Goal: Information Seeking & Learning: Check status

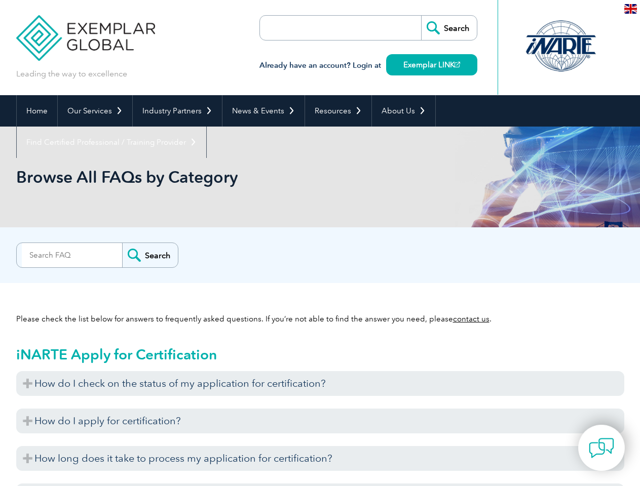
click at [320, 243] on div "Search" at bounding box center [320, 253] width 608 height 20
click at [94, 111] on link "Our Services" at bounding box center [95, 110] width 74 height 31
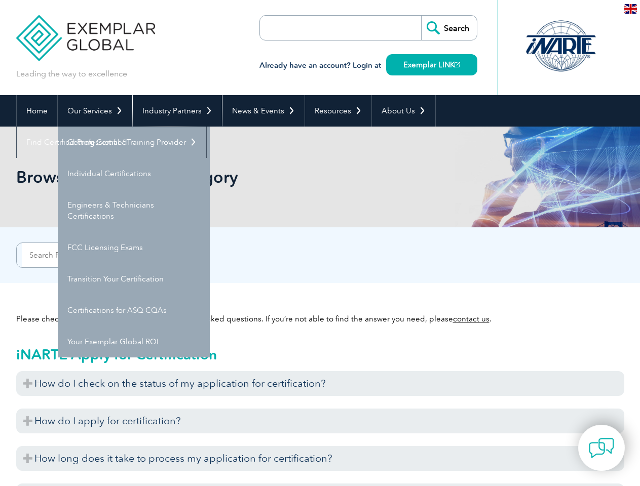
click at [175, 111] on link "Industry Partners" at bounding box center [177, 110] width 89 height 31
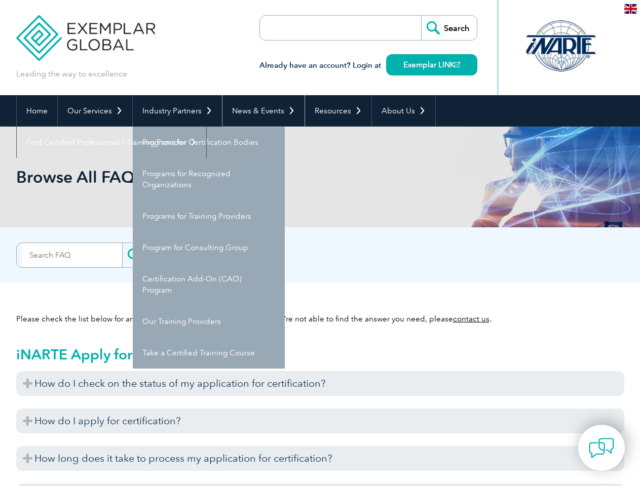
click at [260, 111] on link "News & Events" at bounding box center [263, 110] width 82 height 31
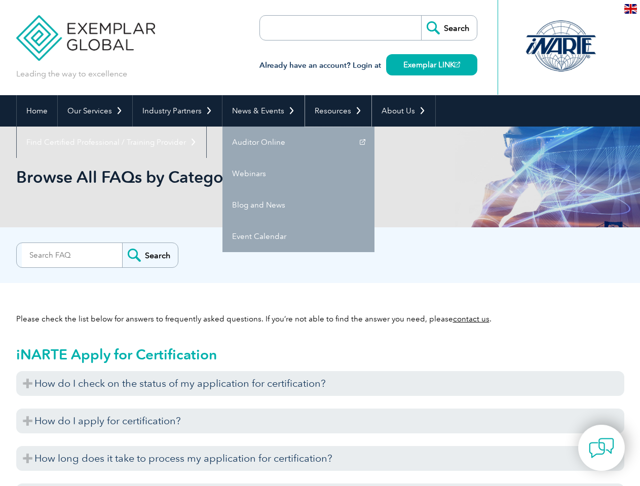
click at [334, 111] on link "Resources" at bounding box center [338, 110] width 66 height 31
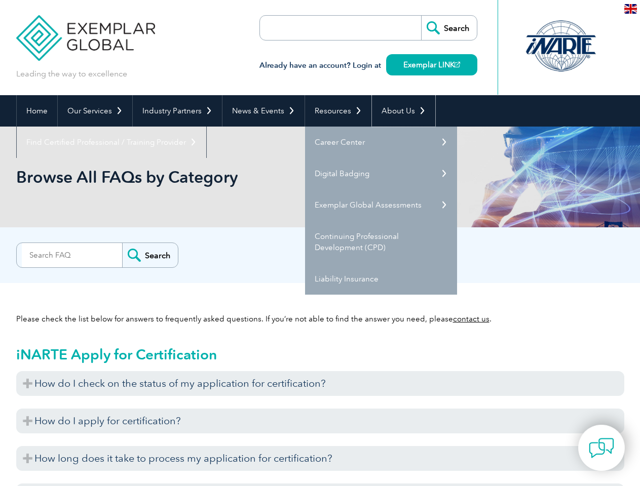
click at [398, 111] on link "About Us" at bounding box center [403, 110] width 63 height 31
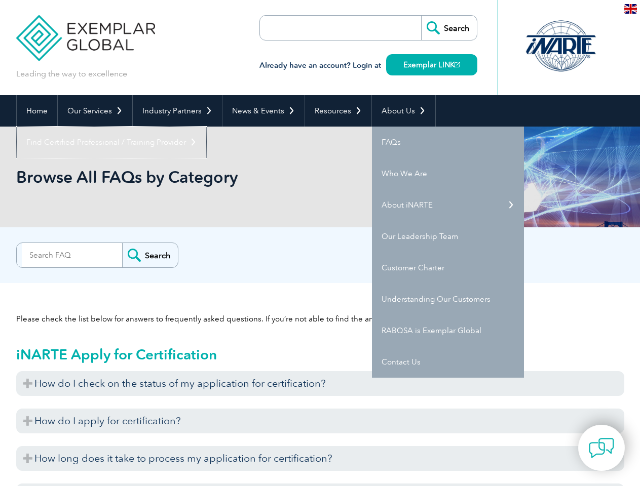
click at [206, 127] on link "Find Certified Professional / Training Provider" at bounding box center [111, 142] width 189 height 31
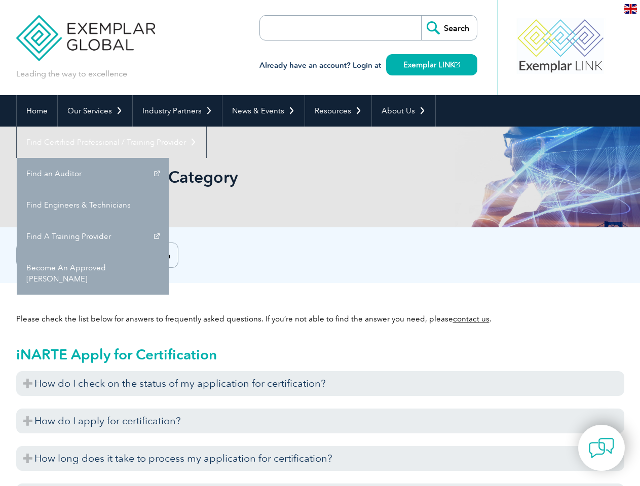
click at [320, 383] on h3 "How do I check on the status of my application for certification?" at bounding box center [320, 383] width 608 height 25
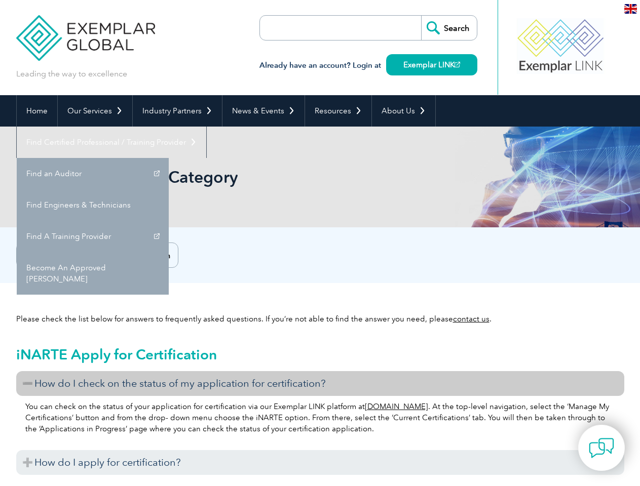
click at [320, 421] on p "You can check on the status of your application for certification via our Exemp…" at bounding box center [319, 417] width 589 height 33
click at [320, 458] on h3 "How do I apply for certification?" at bounding box center [320, 462] width 608 height 25
